Goal: Information Seeking & Learning: Learn about a topic

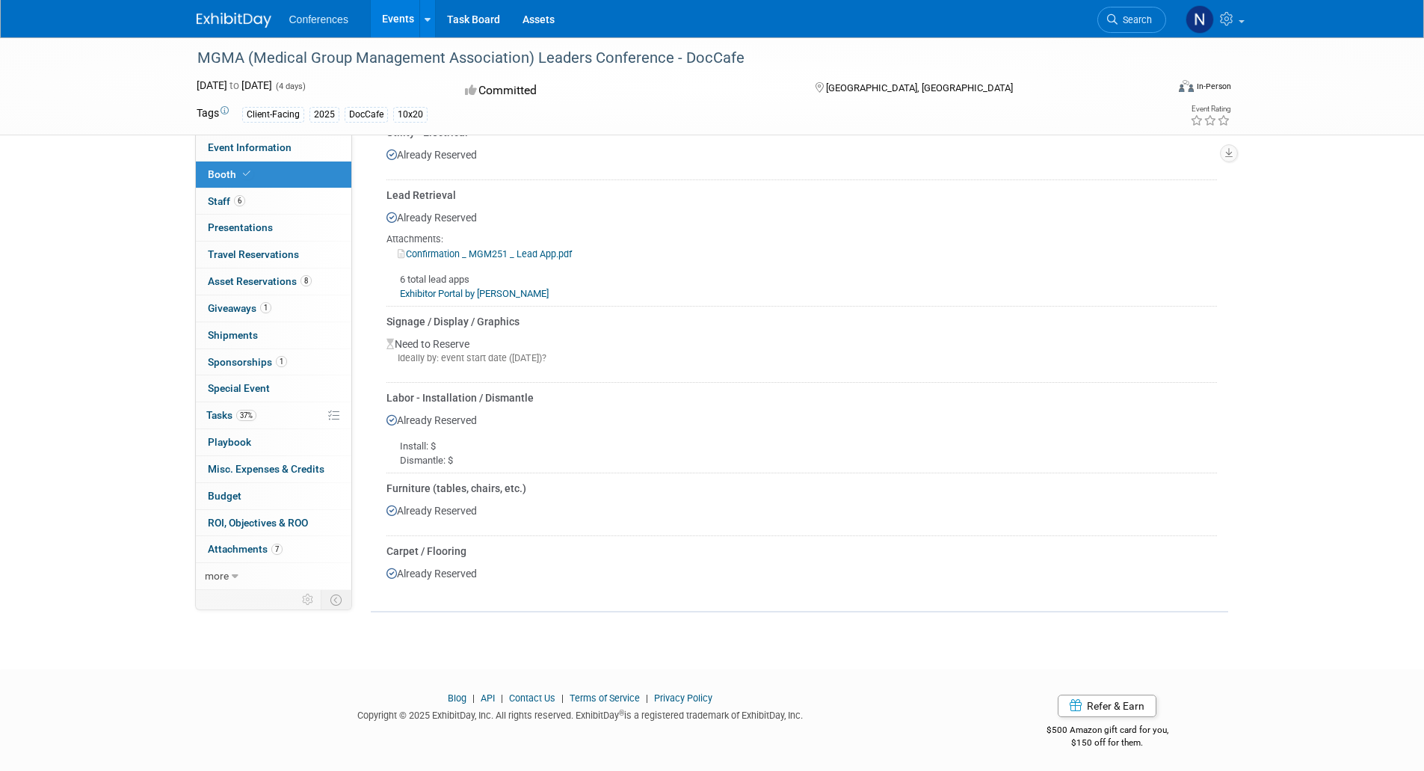
scroll to position [678, 0]
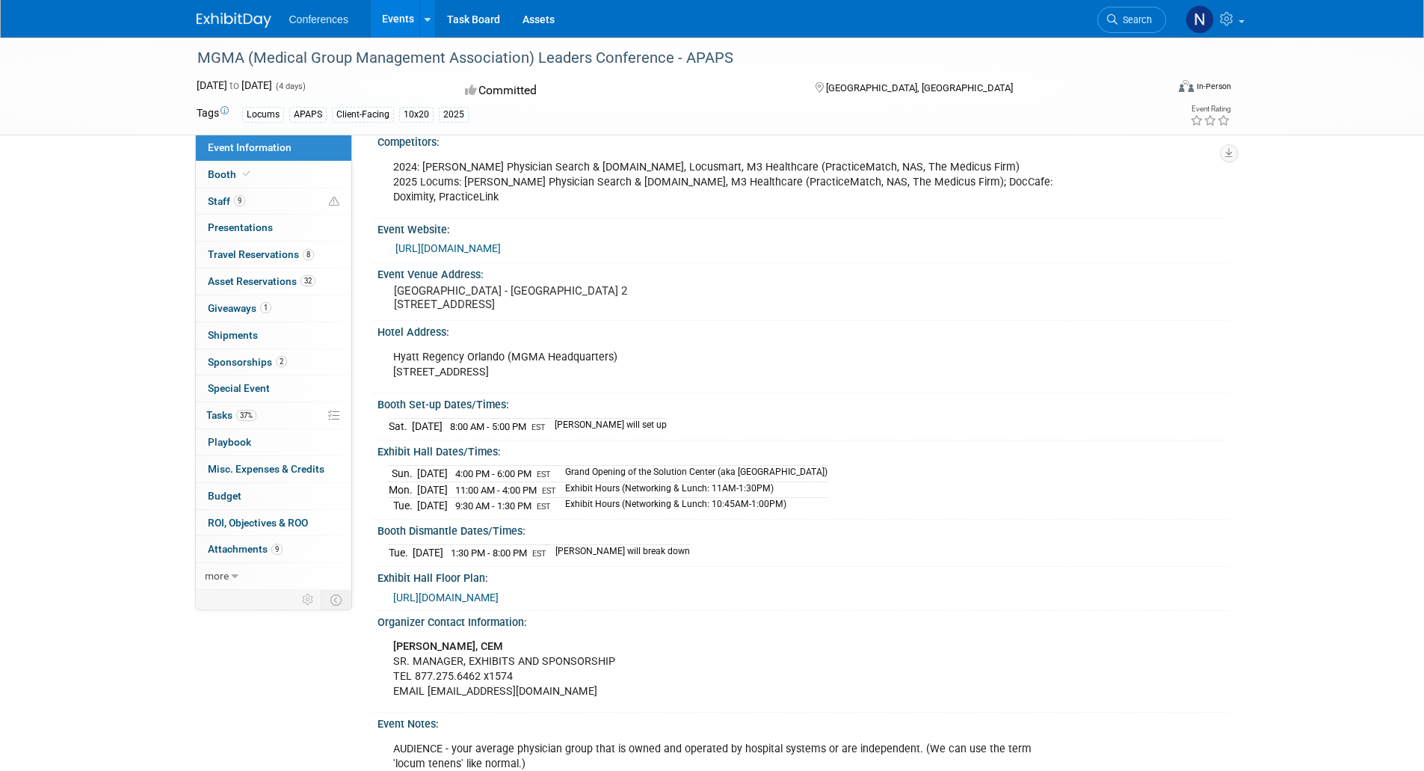
scroll to position [422, 0]
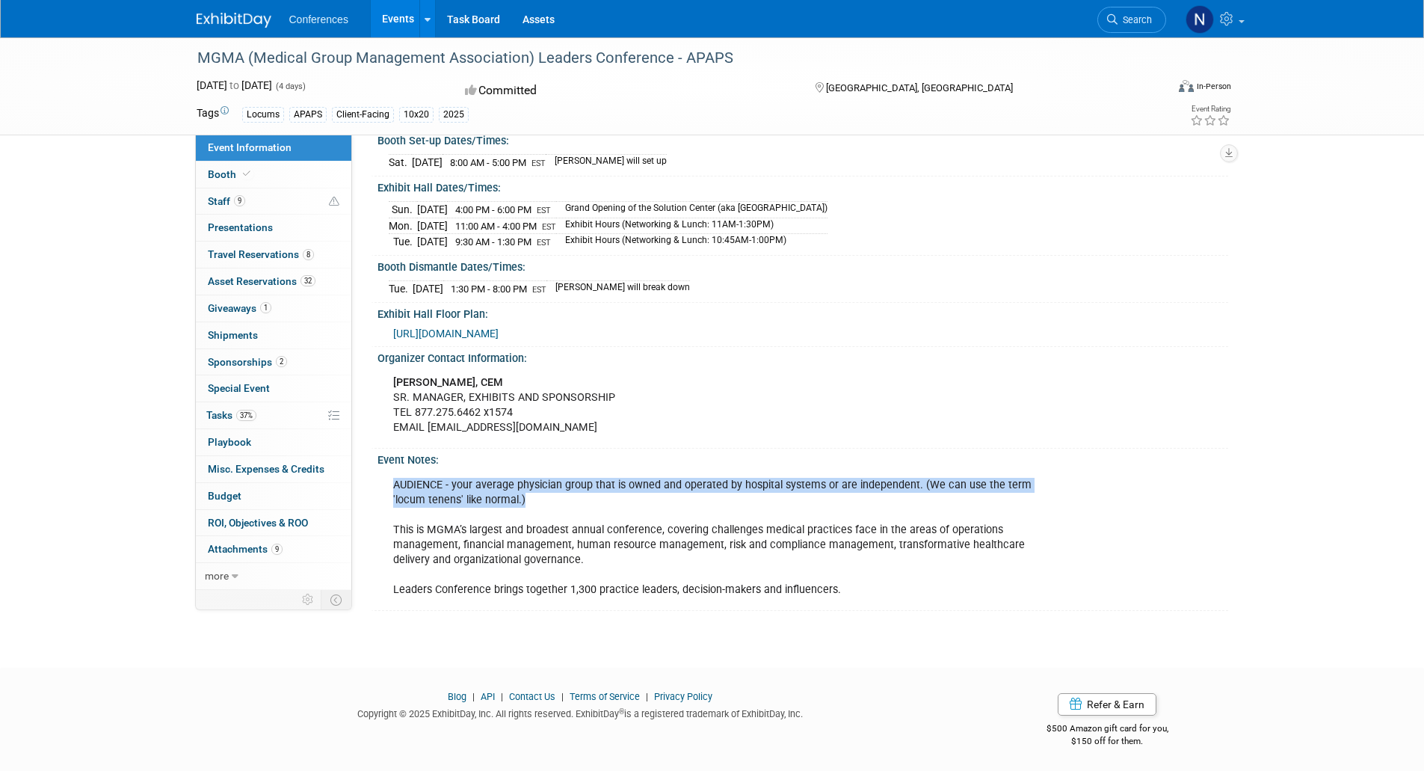
drag, startPoint x: 393, startPoint y: 484, endPoint x: 500, endPoint y: 493, distance: 107.3
click at [500, 493] on div "AUDIENCE - your average physician group that is owned and operated by hospital …" at bounding box center [723, 537] width 680 height 135
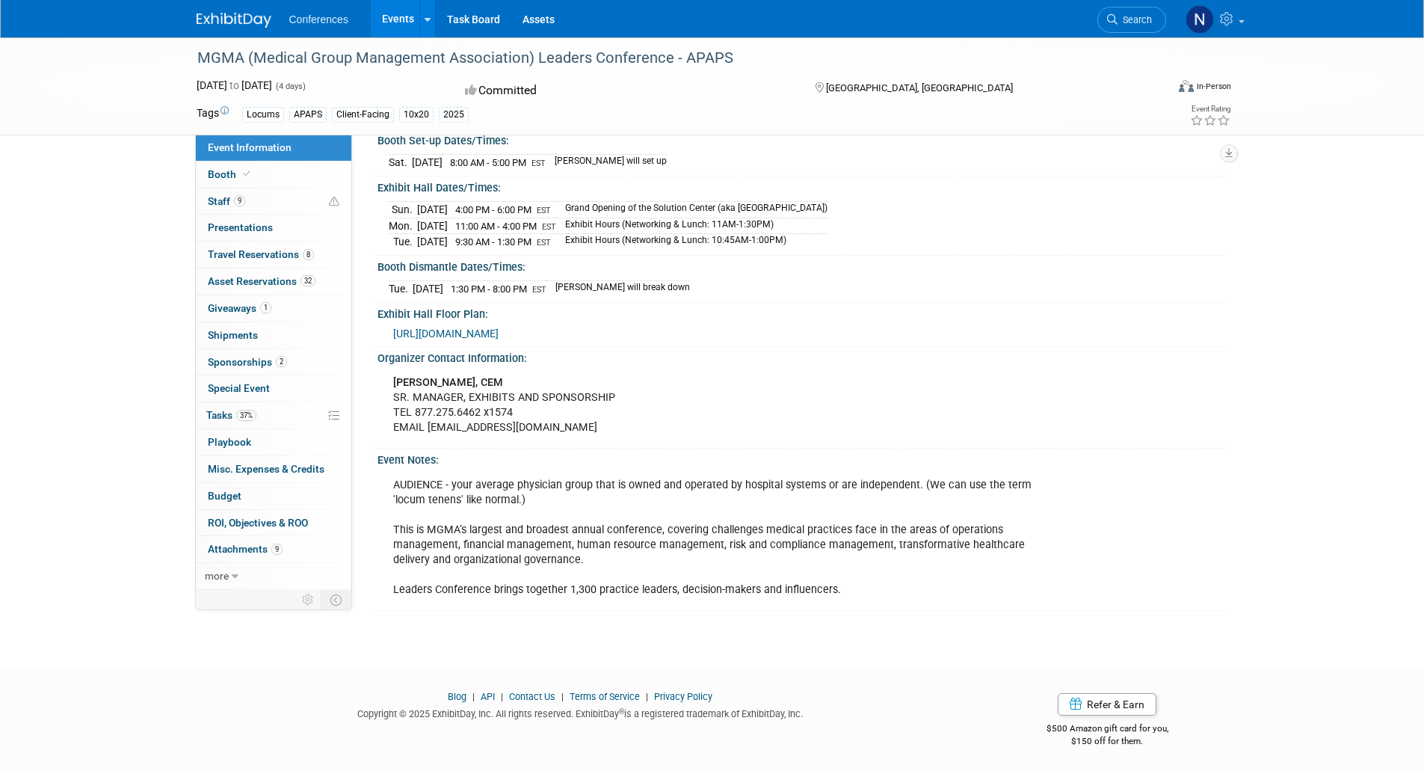
click at [523, 560] on div "AUDIENCE - your average physician group that is owned and operated by hospital …" at bounding box center [723, 537] width 680 height 135
click at [520, 551] on div "AUDIENCE - your average physician group that is owned and operated by hospital …" at bounding box center [723, 537] width 680 height 135
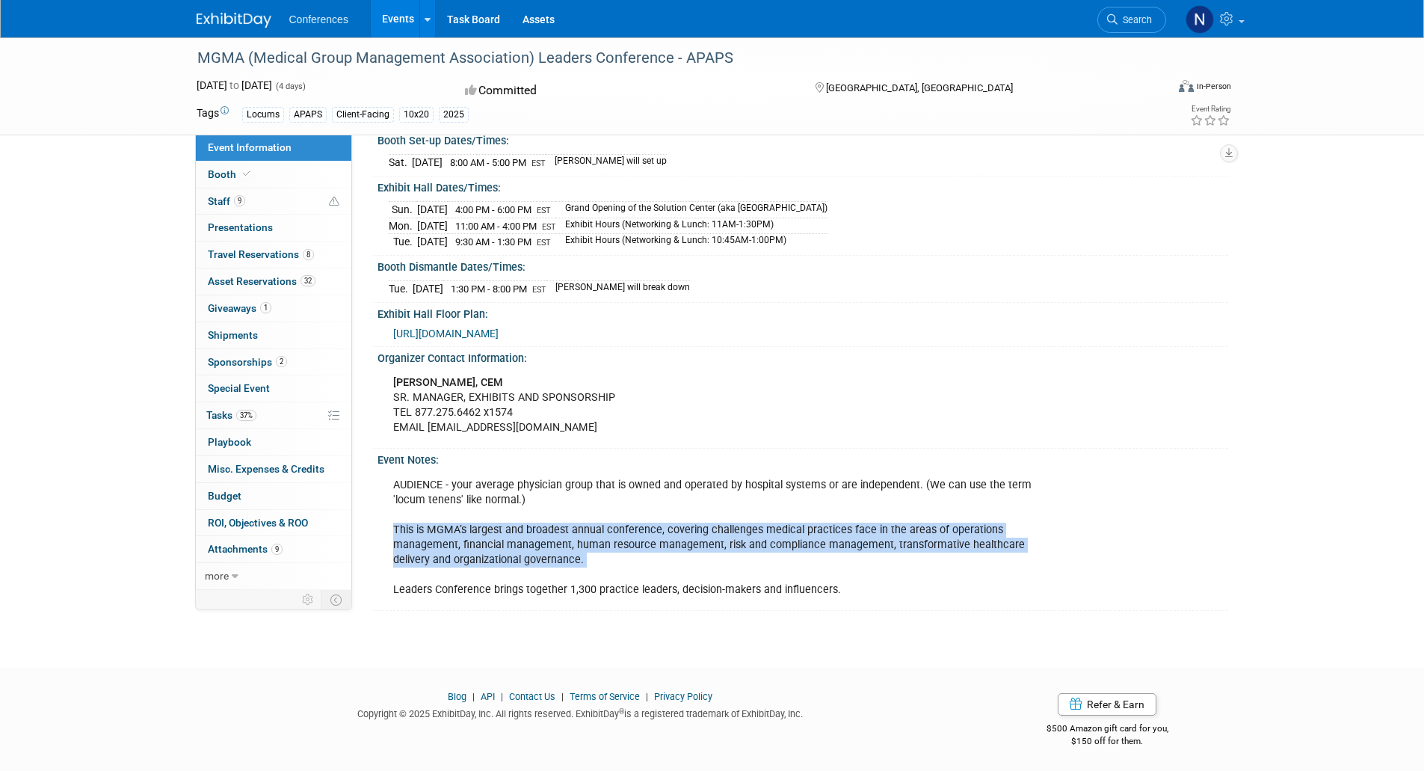
click at [520, 551] on div "AUDIENCE - your average physician group that is owned and operated by hospital …" at bounding box center [723, 537] width 680 height 135
click at [870, 573] on div "AUDIENCE - your average physician group that is owned and operated by hospital …" at bounding box center [723, 537] width 680 height 135
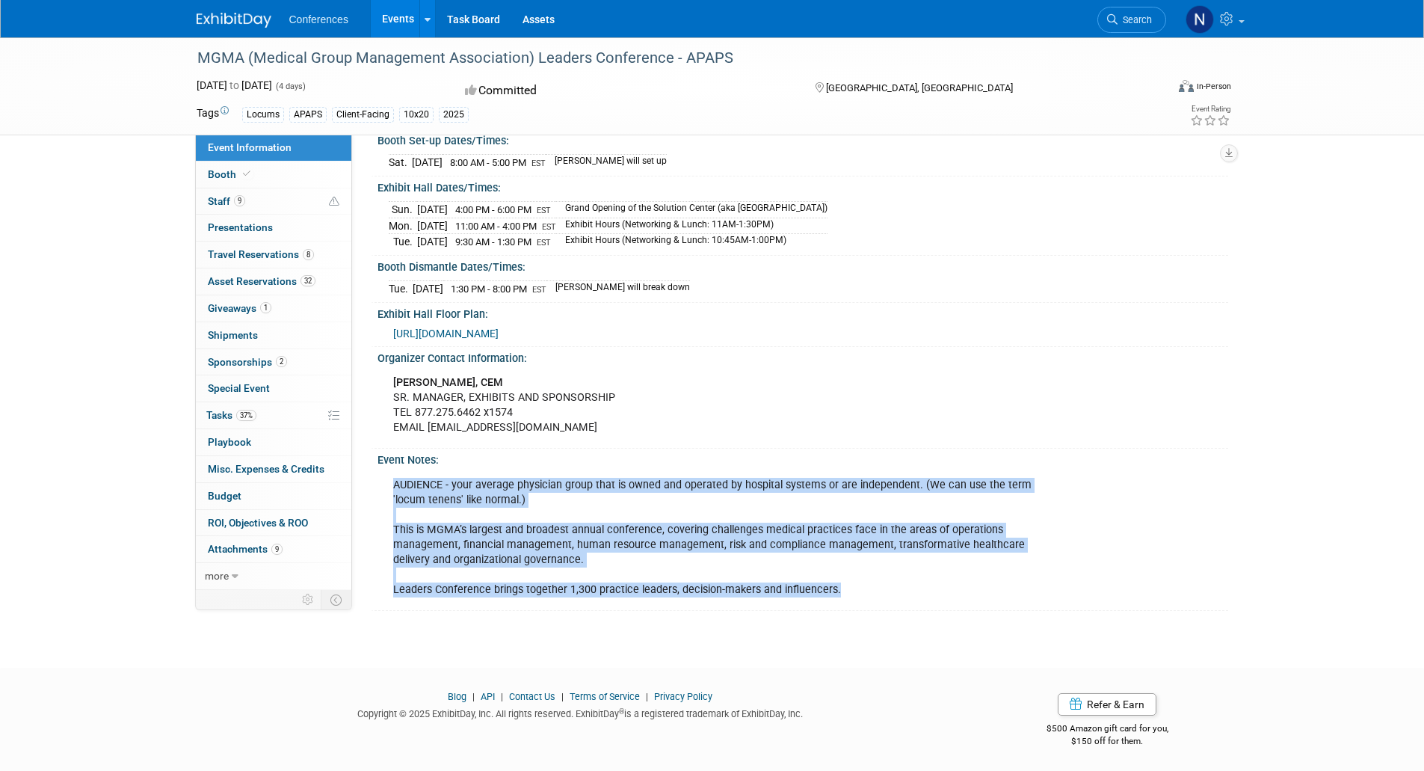
drag, startPoint x: 852, startPoint y: 593, endPoint x: 393, endPoint y: 488, distance: 470.8
click at [393, 488] on div "AUDIENCE - your average physician group that is owned and operated by hospital …" at bounding box center [723, 537] width 680 height 135
copy div "AUDIENCE - your average physician group that is owned and operated by hospital …"
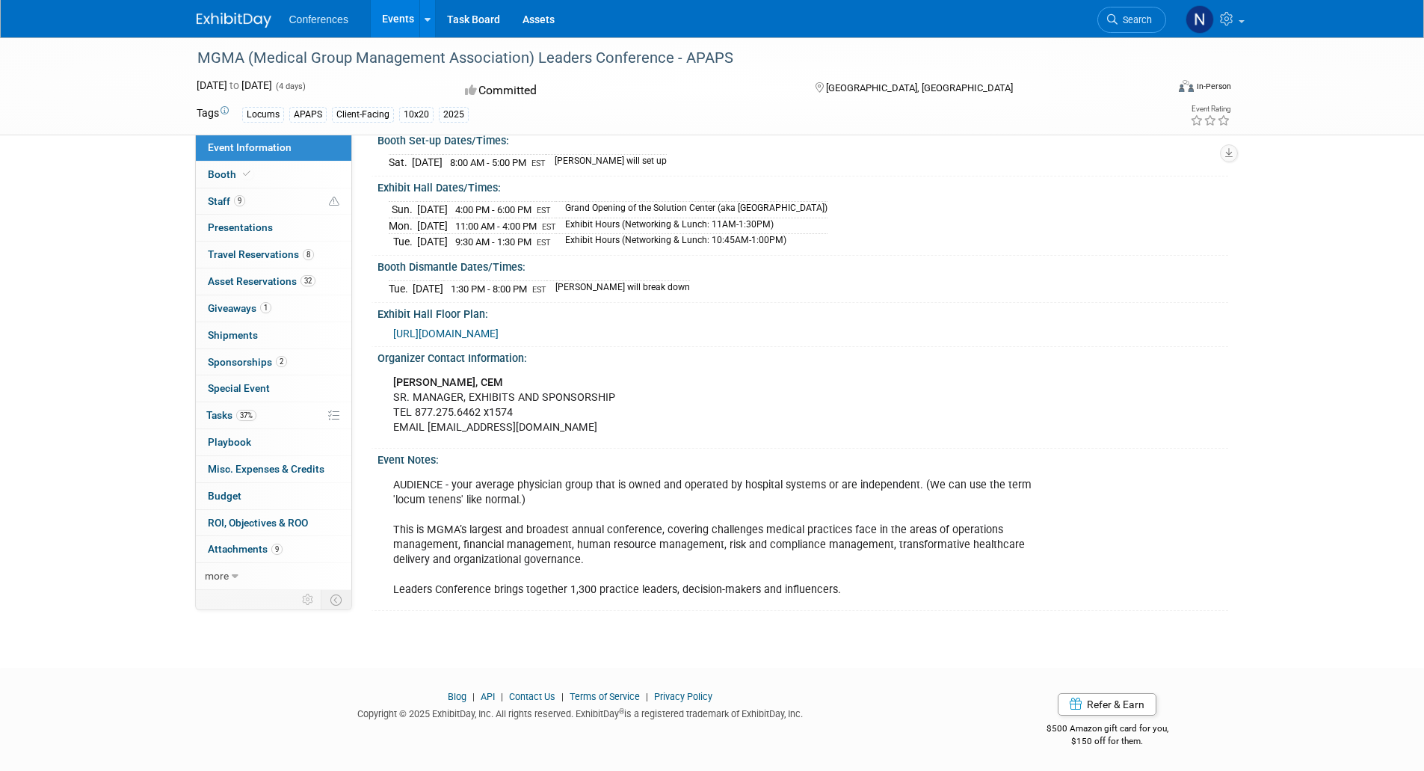
click at [823, 618] on div "MGMA (Medical Group Management Association) Leaders Conference - APAPS Sep 27, …" at bounding box center [712, 128] width 1424 height 1025
